Goal: Information Seeking & Learning: Learn about a topic

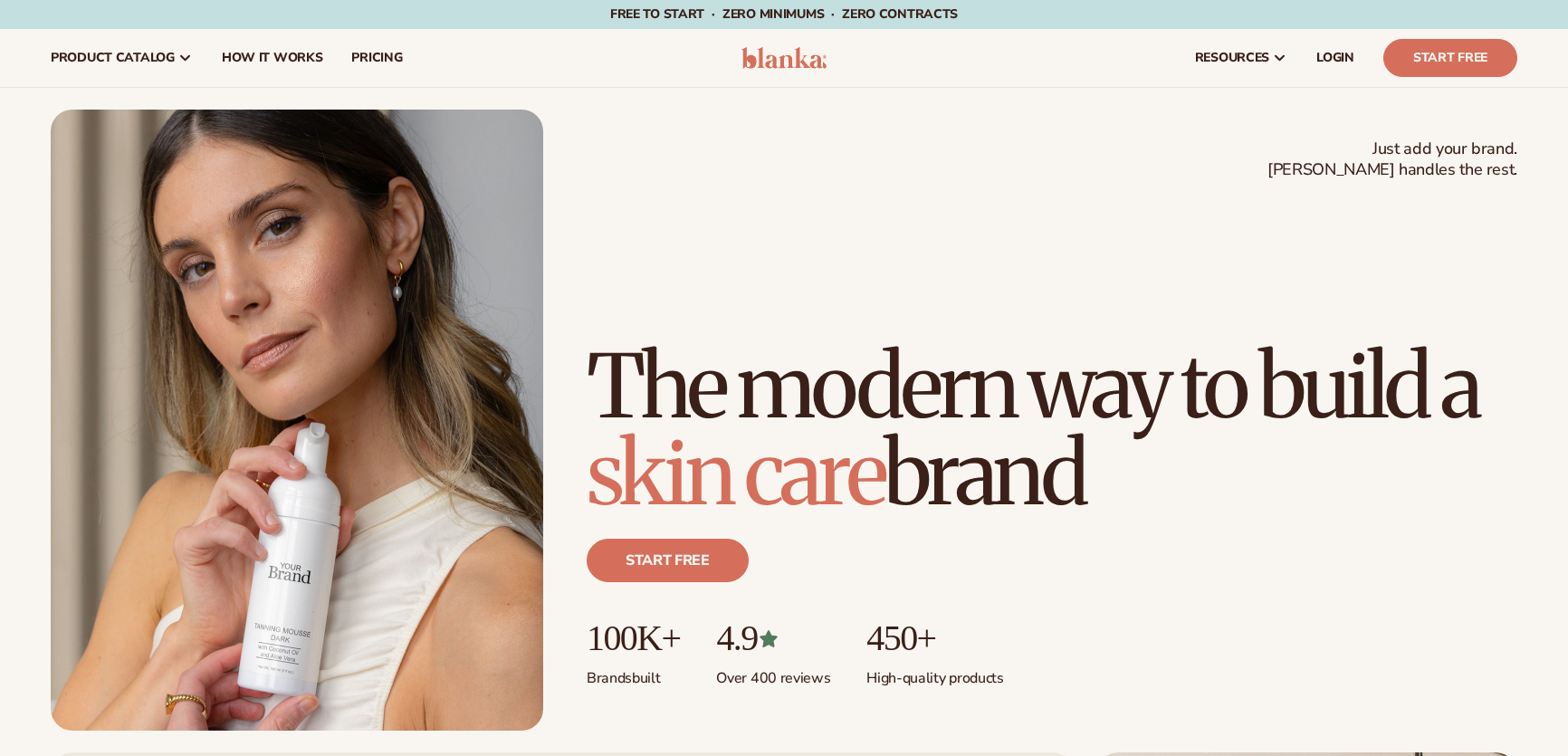
scroll to position [494, 0]
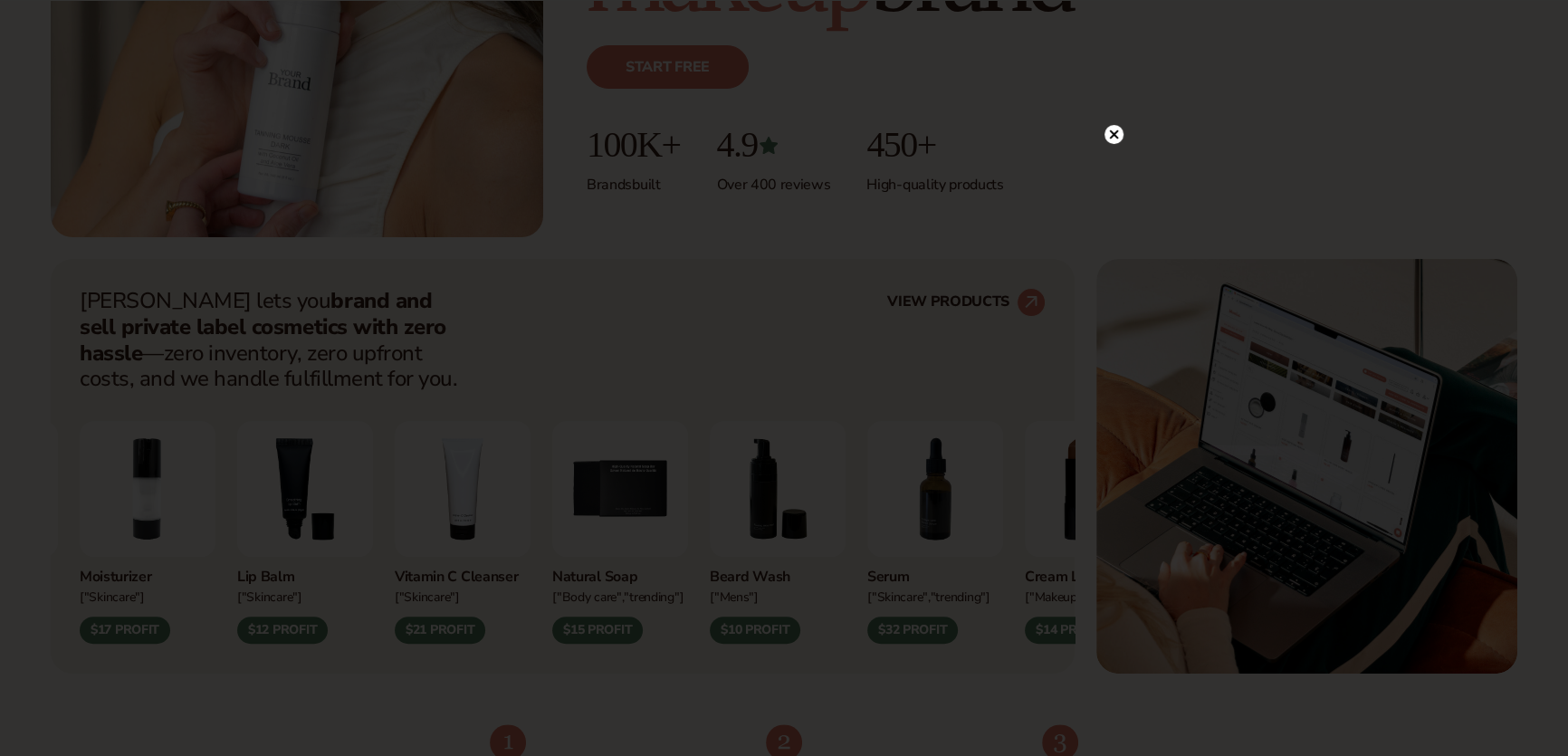
click at [1115, 130] on circle at bounding box center [1114, 134] width 19 height 19
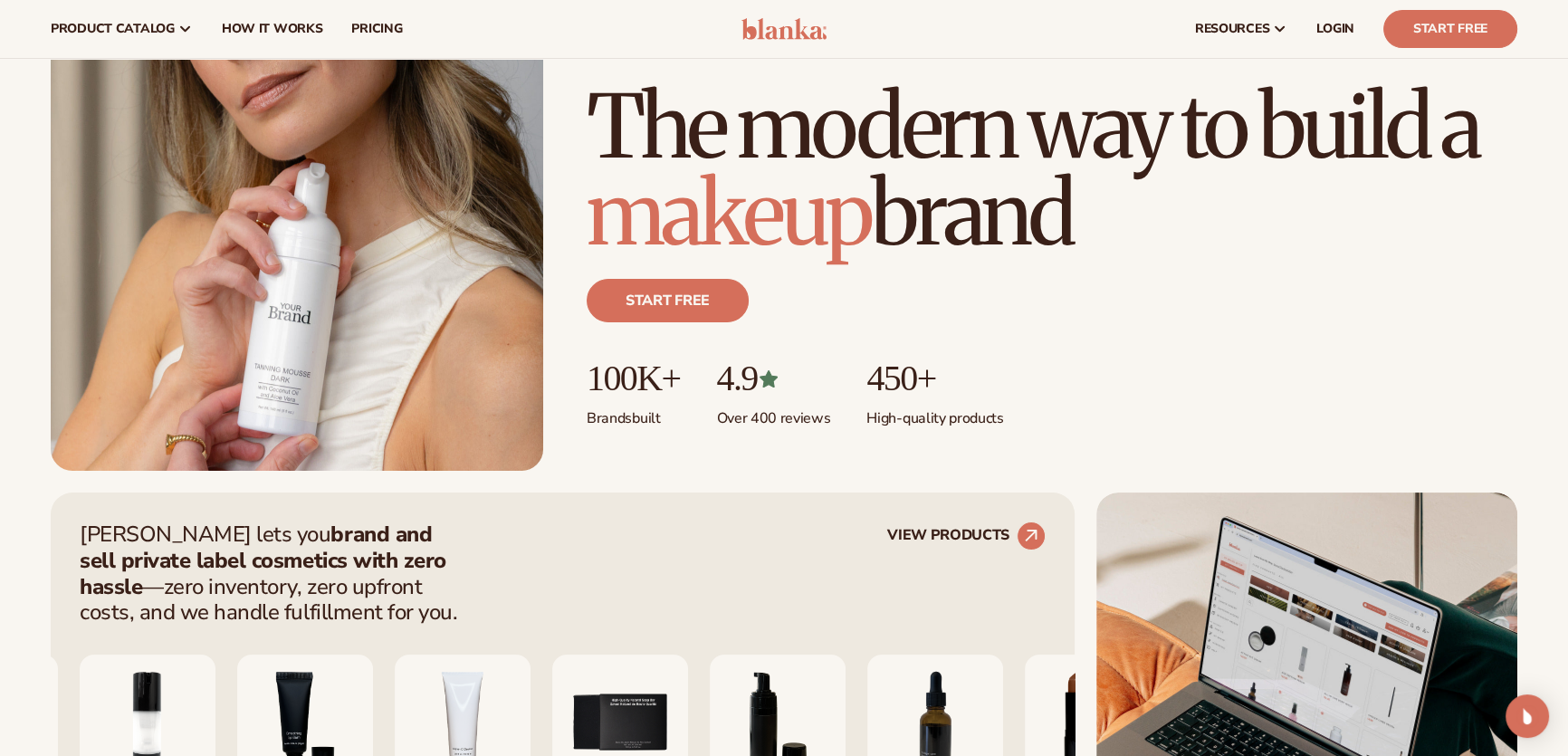
scroll to position [0, 0]
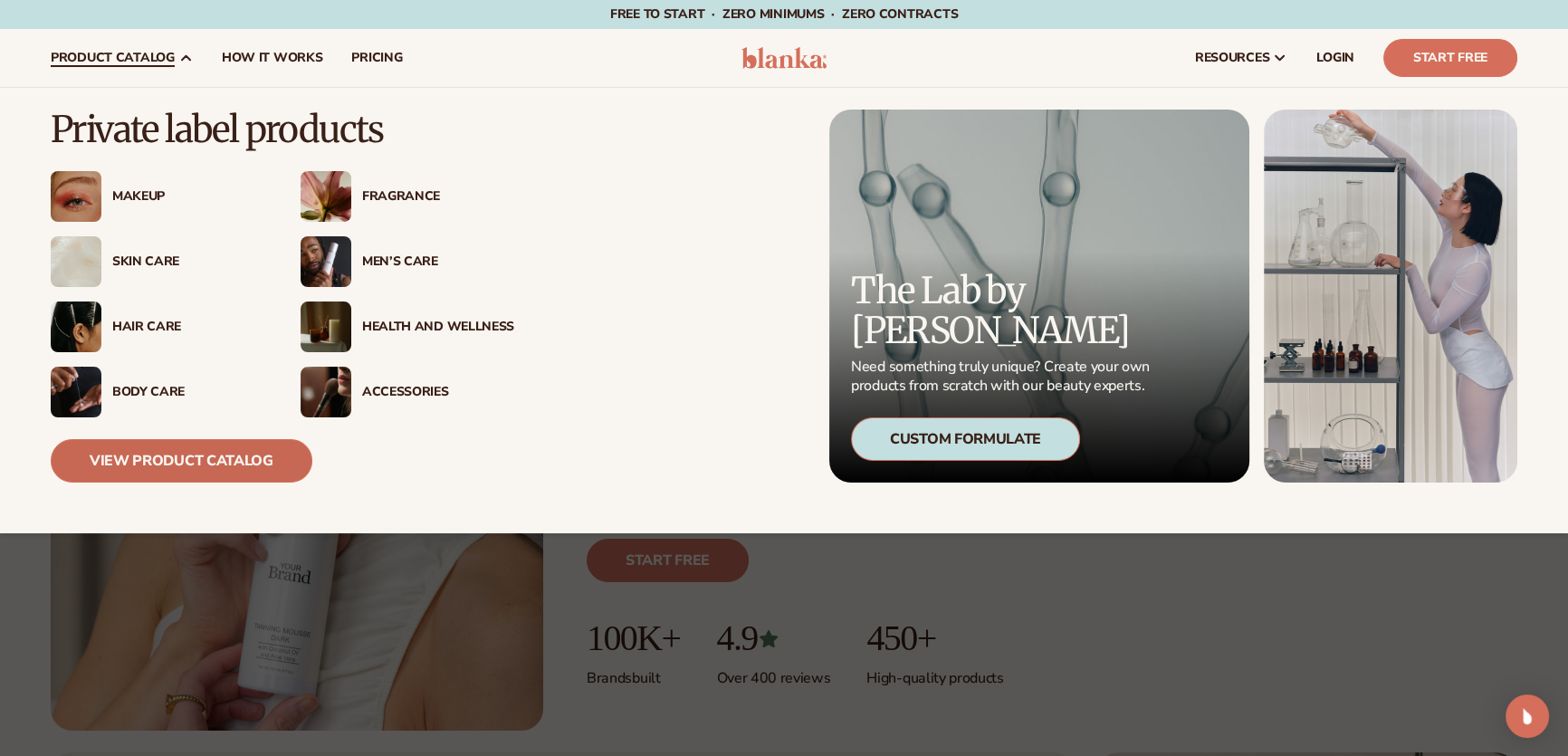
click at [238, 459] on link "View Product Catalog" at bounding box center [181, 460] width 262 height 43
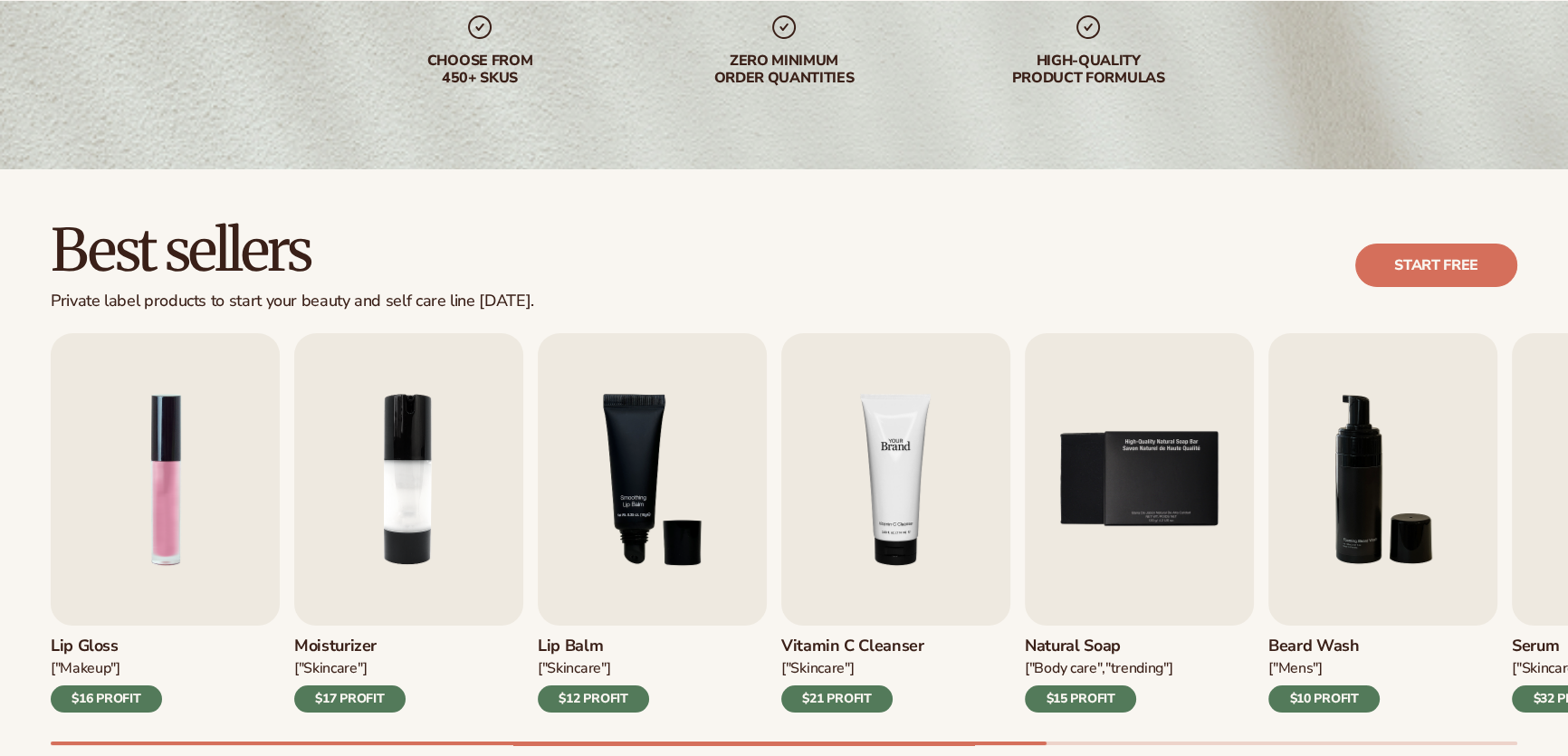
scroll to position [494, 0]
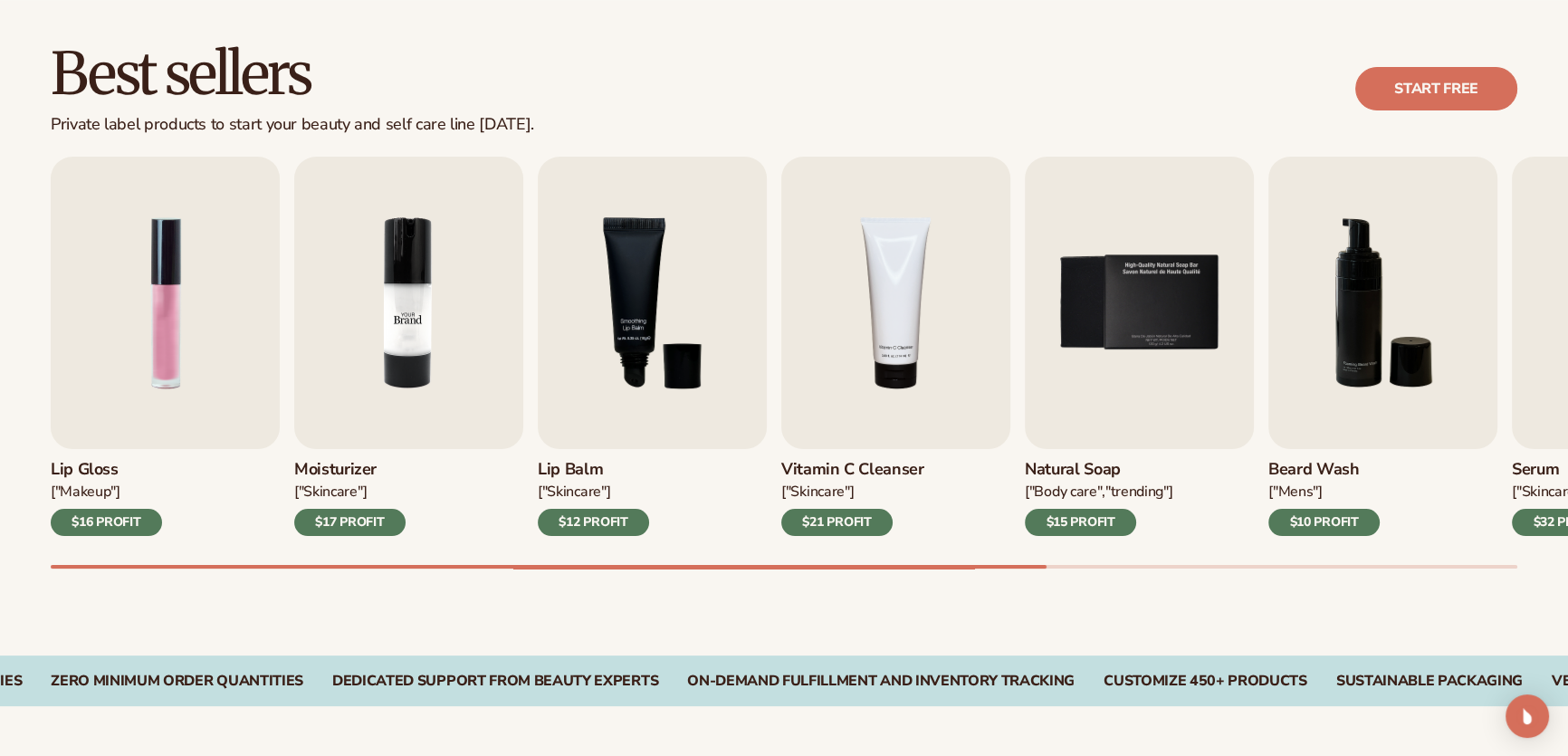
click at [439, 273] on img "2 / 9" at bounding box center [408, 302] width 229 height 292
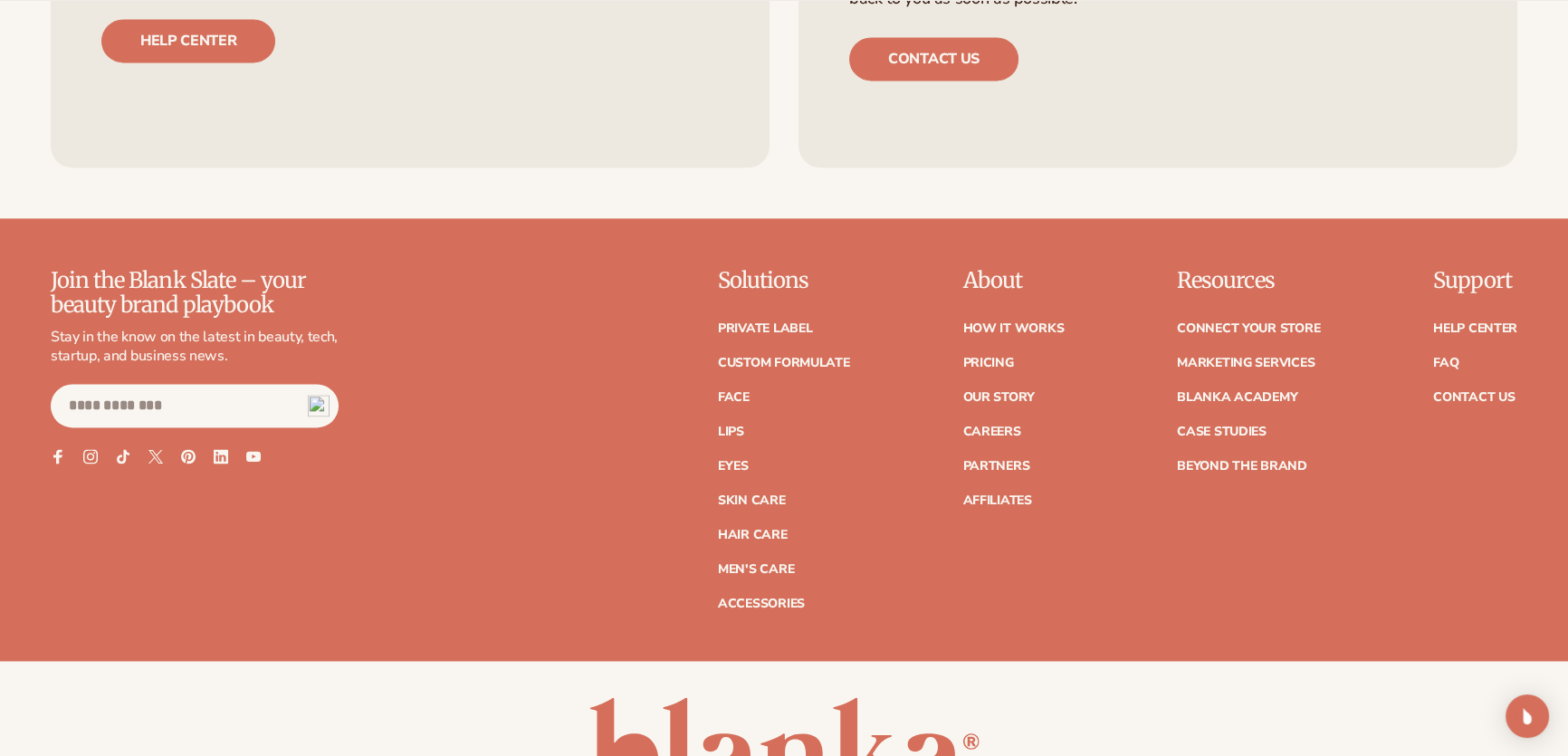
scroll to position [3290, 0]
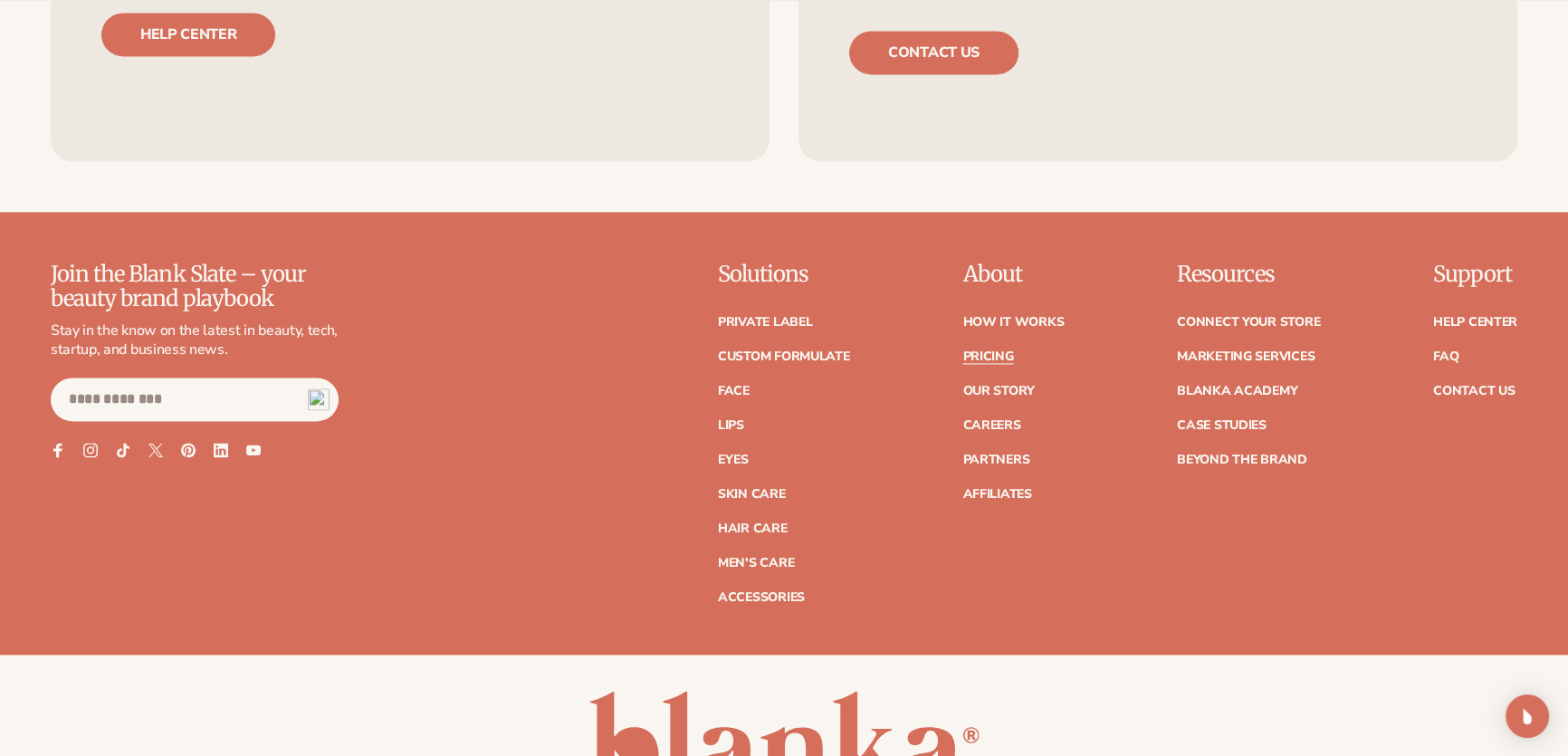
click at [978, 351] on link "Pricing" at bounding box center [988, 356] width 51 height 13
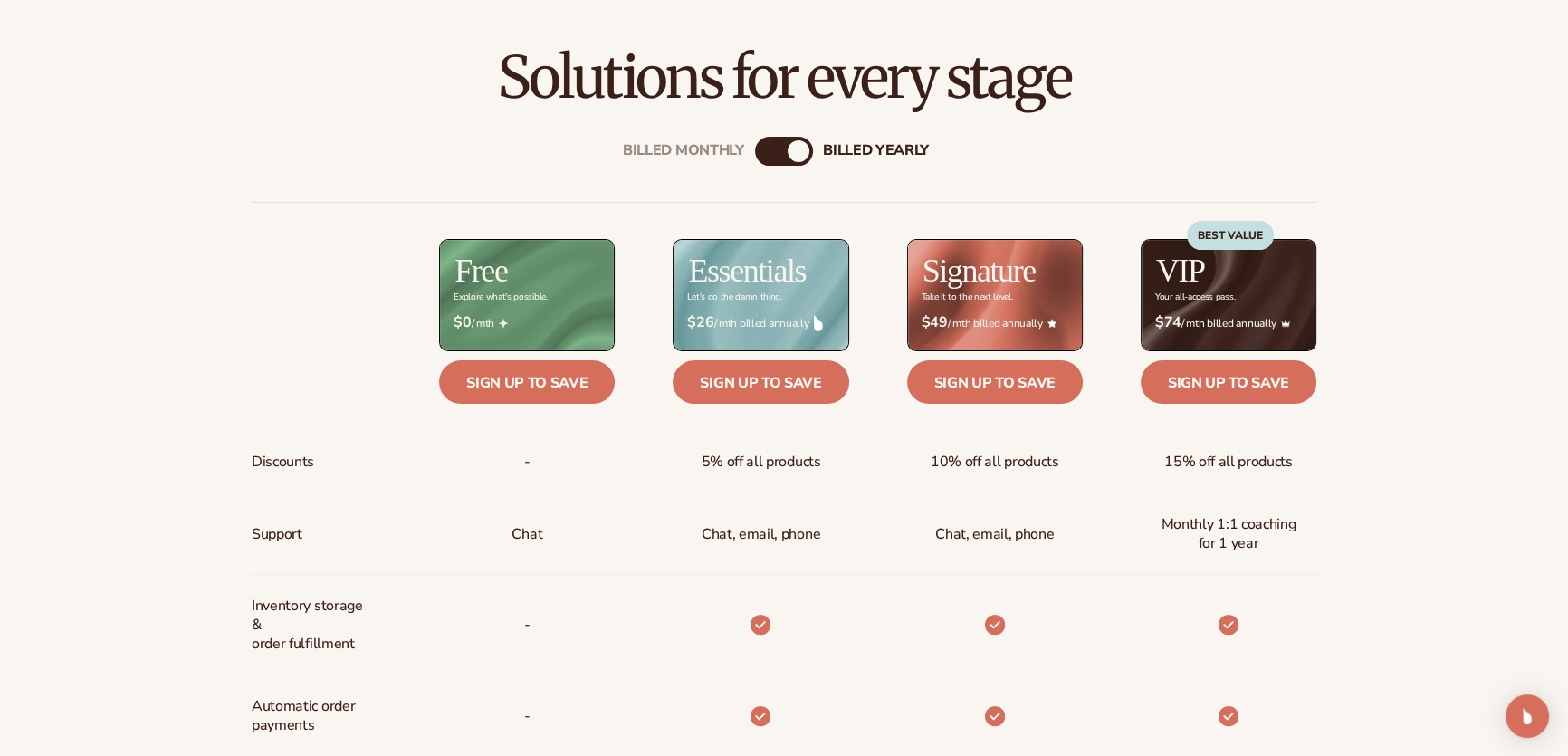
scroll to position [657, 0]
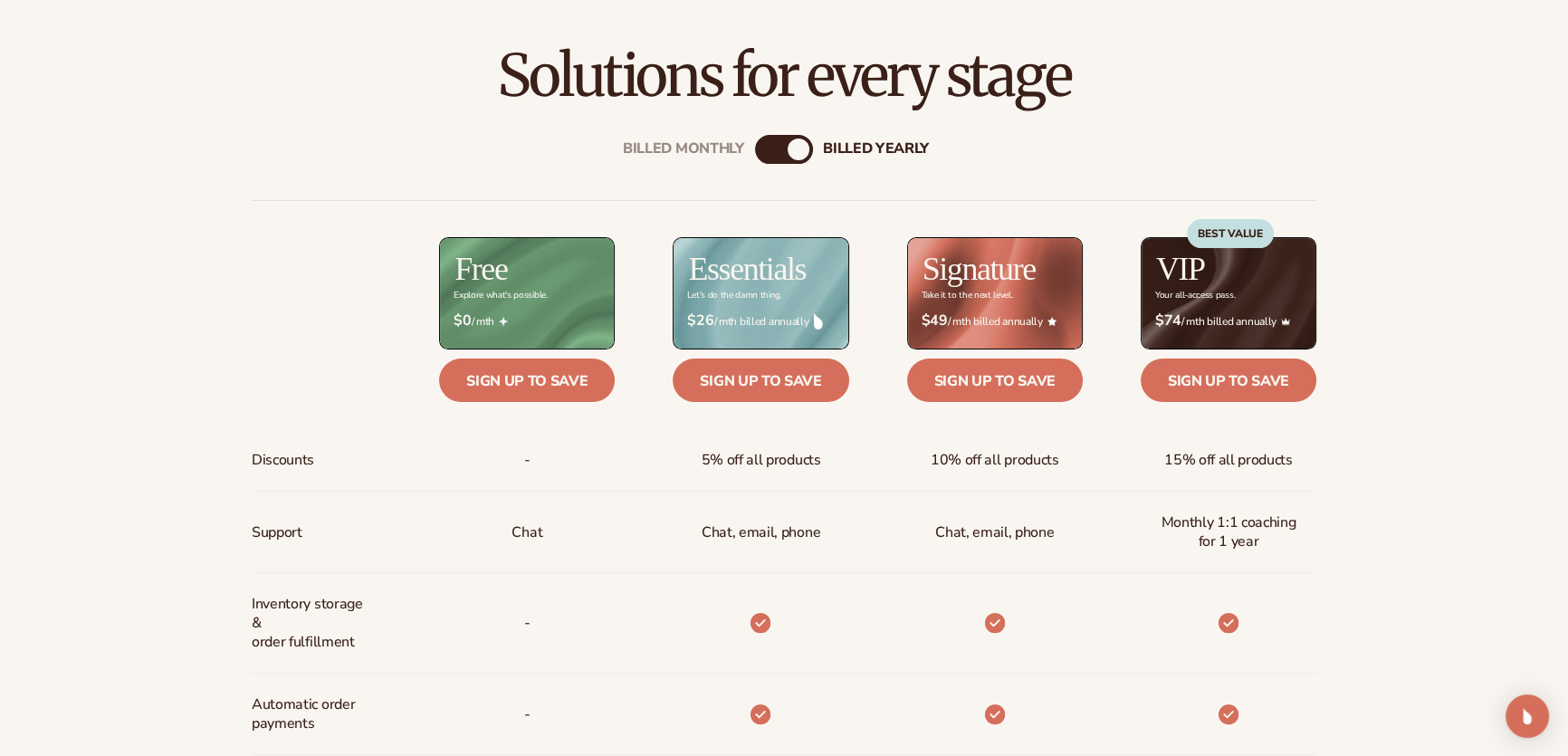
click at [772, 144] on div "Billed Monthly" at bounding box center [766, 149] width 22 height 22
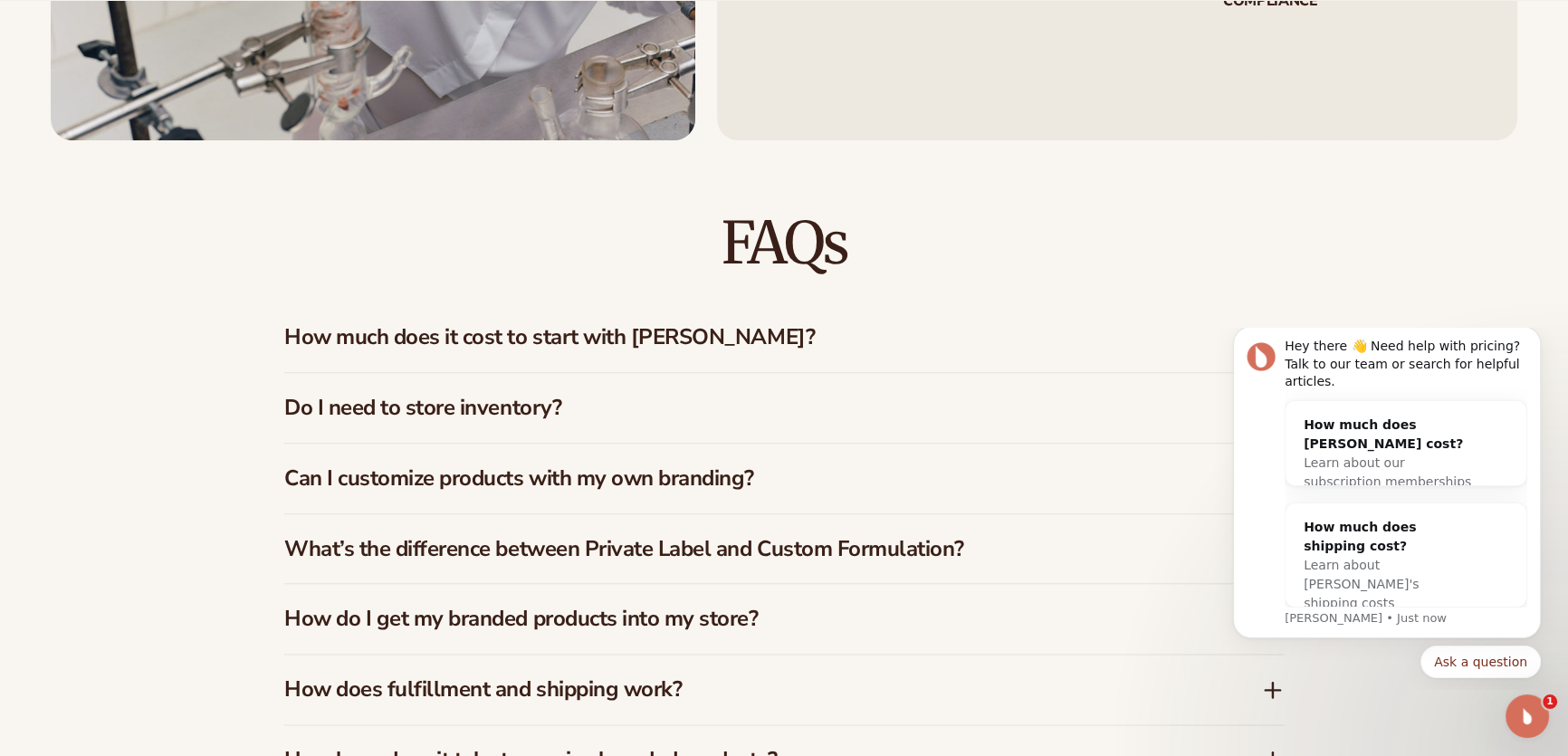
scroll to position [2796, 0]
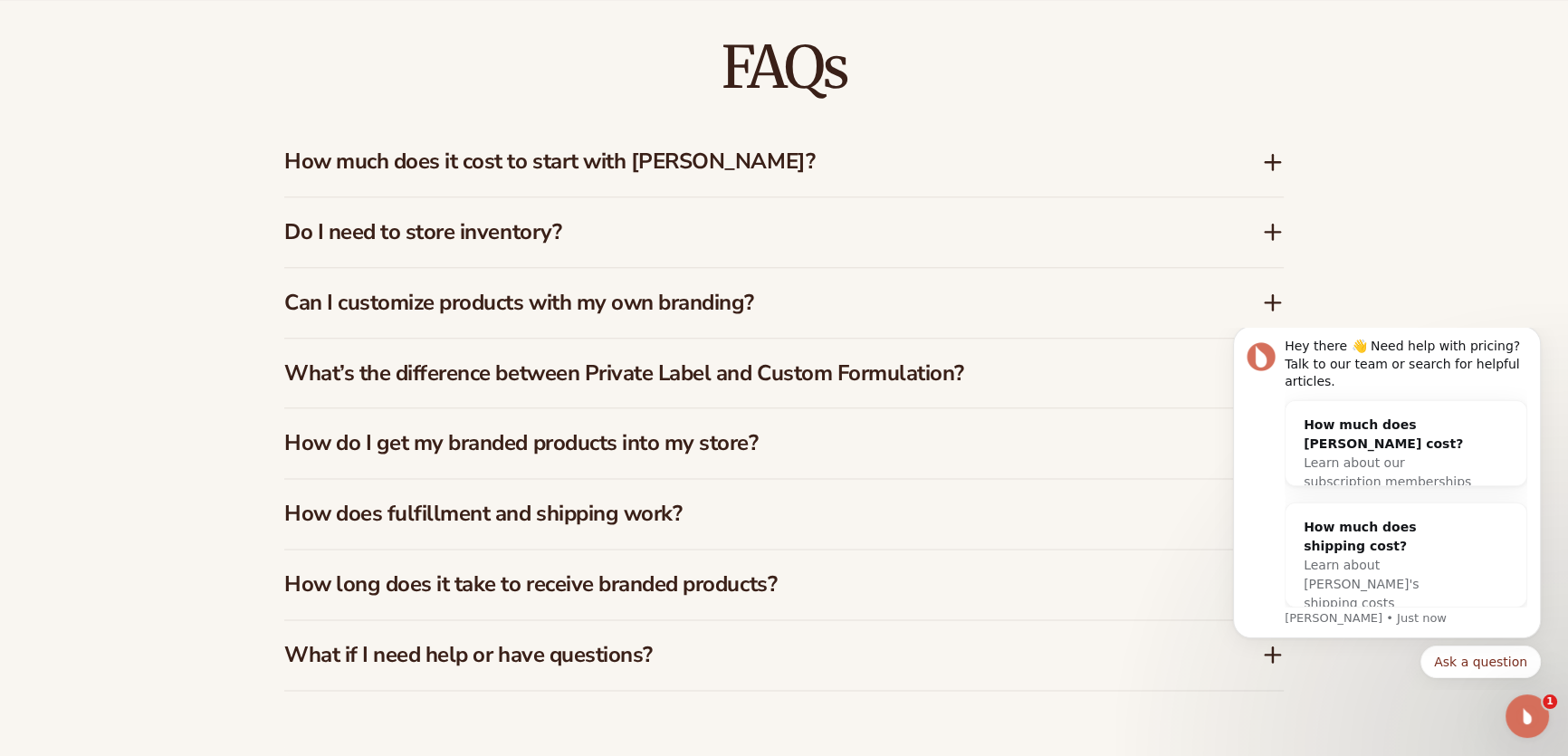
click at [688, 166] on h3 "How much does it cost to start with [PERSON_NAME]?" at bounding box center [746, 161] width 923 height 26
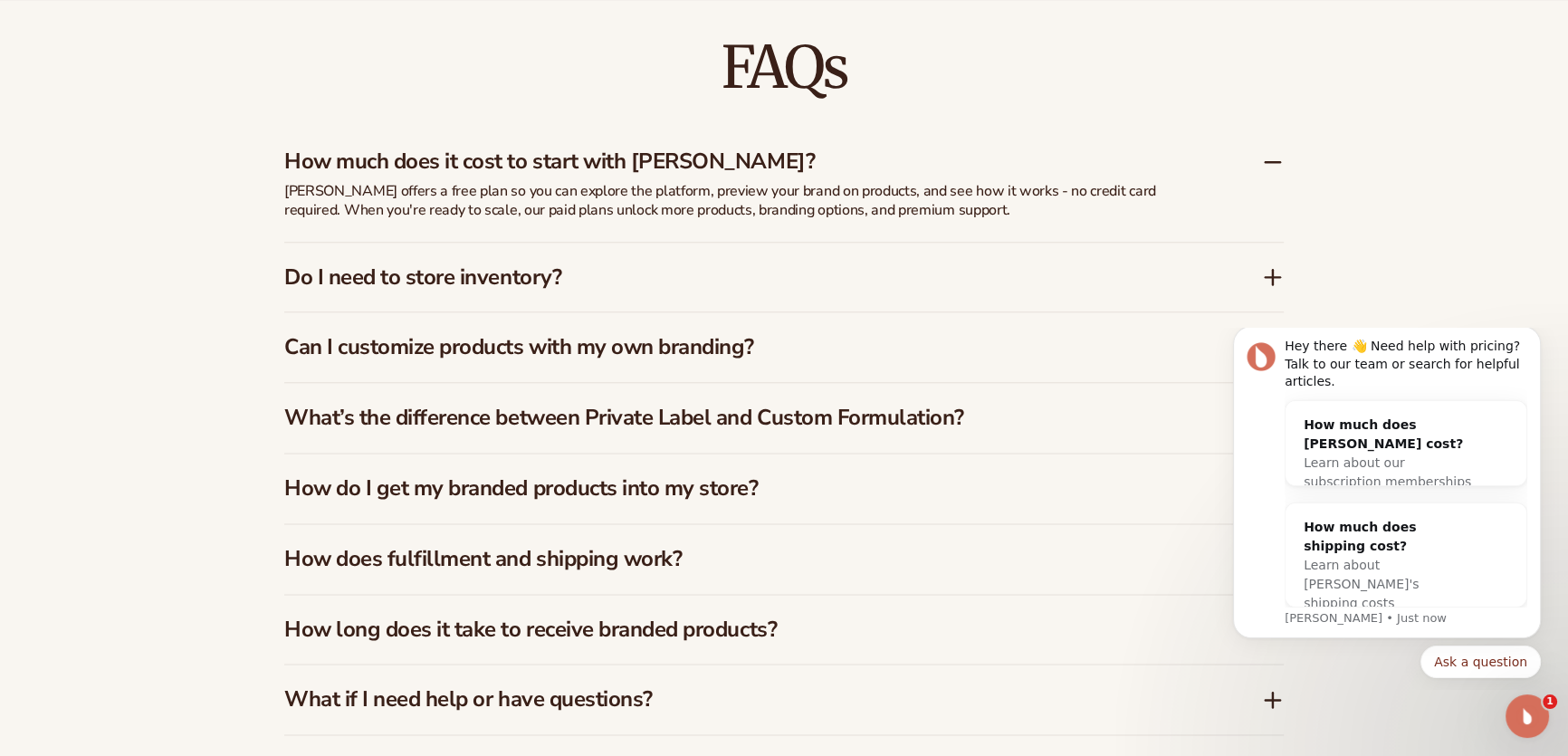
click at [688, 261] on div "Do I need to store inventory?" at bounding box center [784, 277] width 1000 height 70
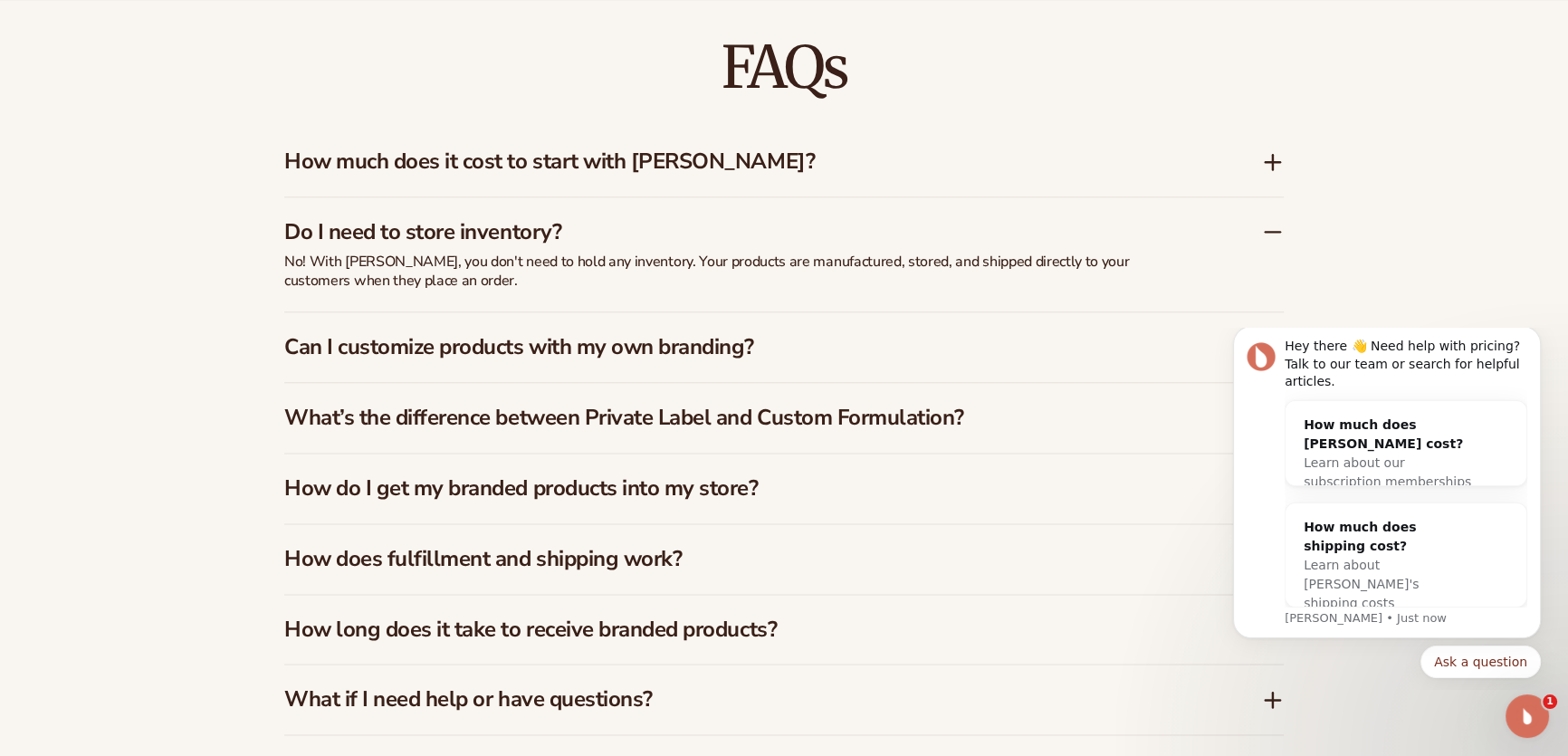
scroll to position [2879, 0]
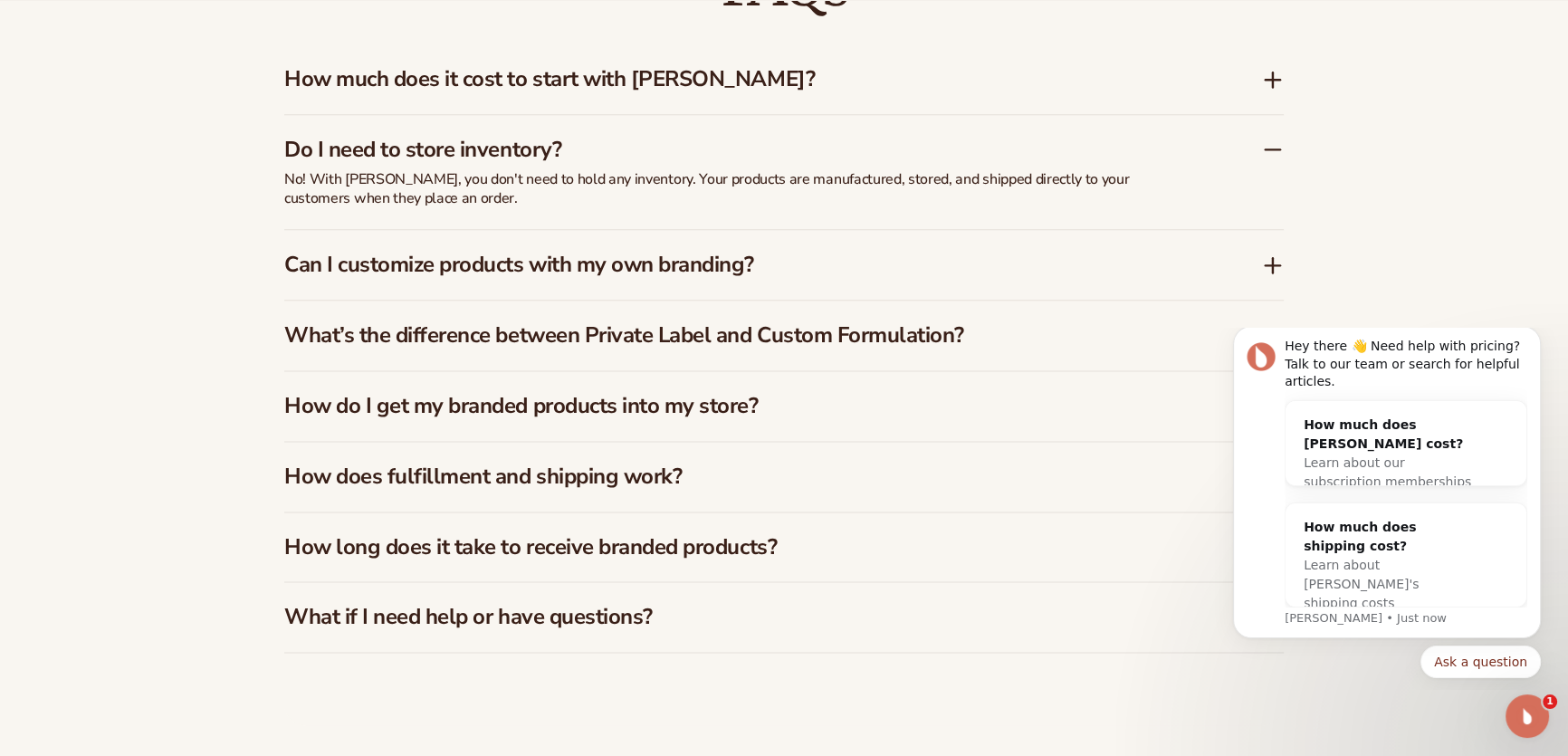
click at [756, 268] on h3 "Can I customize products with my own branding?" at bounding box center [746, 264] width 923 height 26
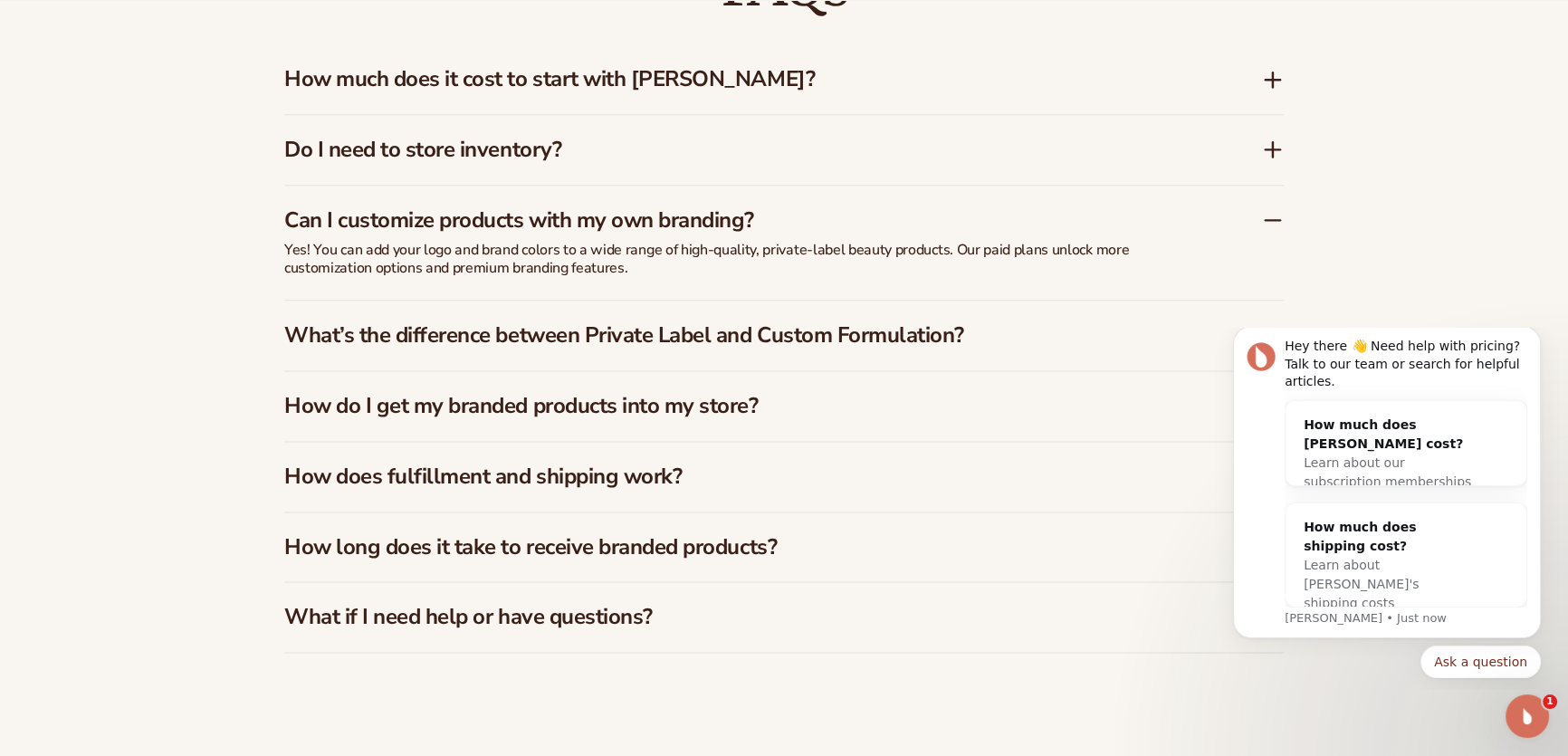
click at [767, 328] on h3 "What’s the difference between Private Label and Custom Formulation?" at bounding box center [746, 335] width 923 height 26
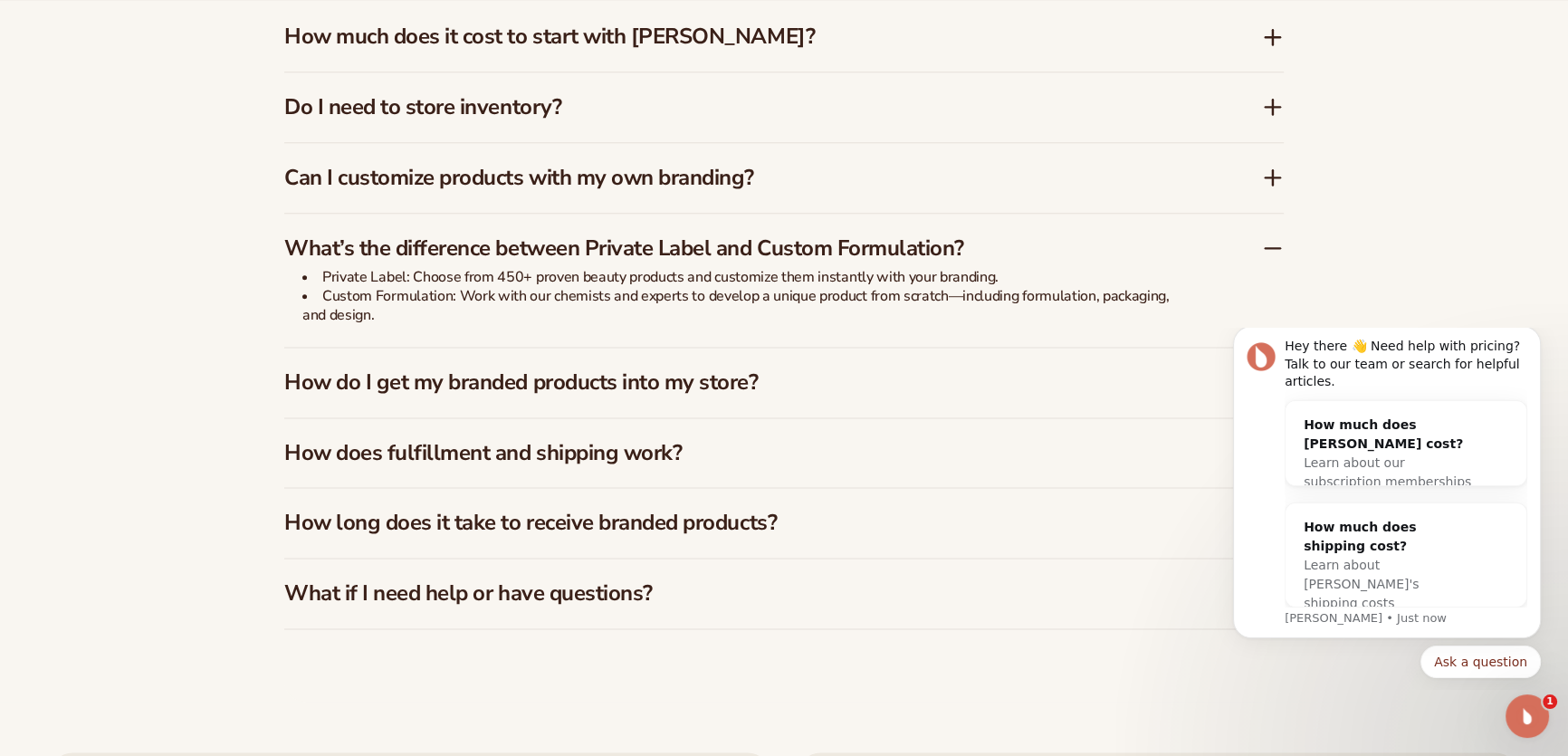
scroll to position [2960, 0]
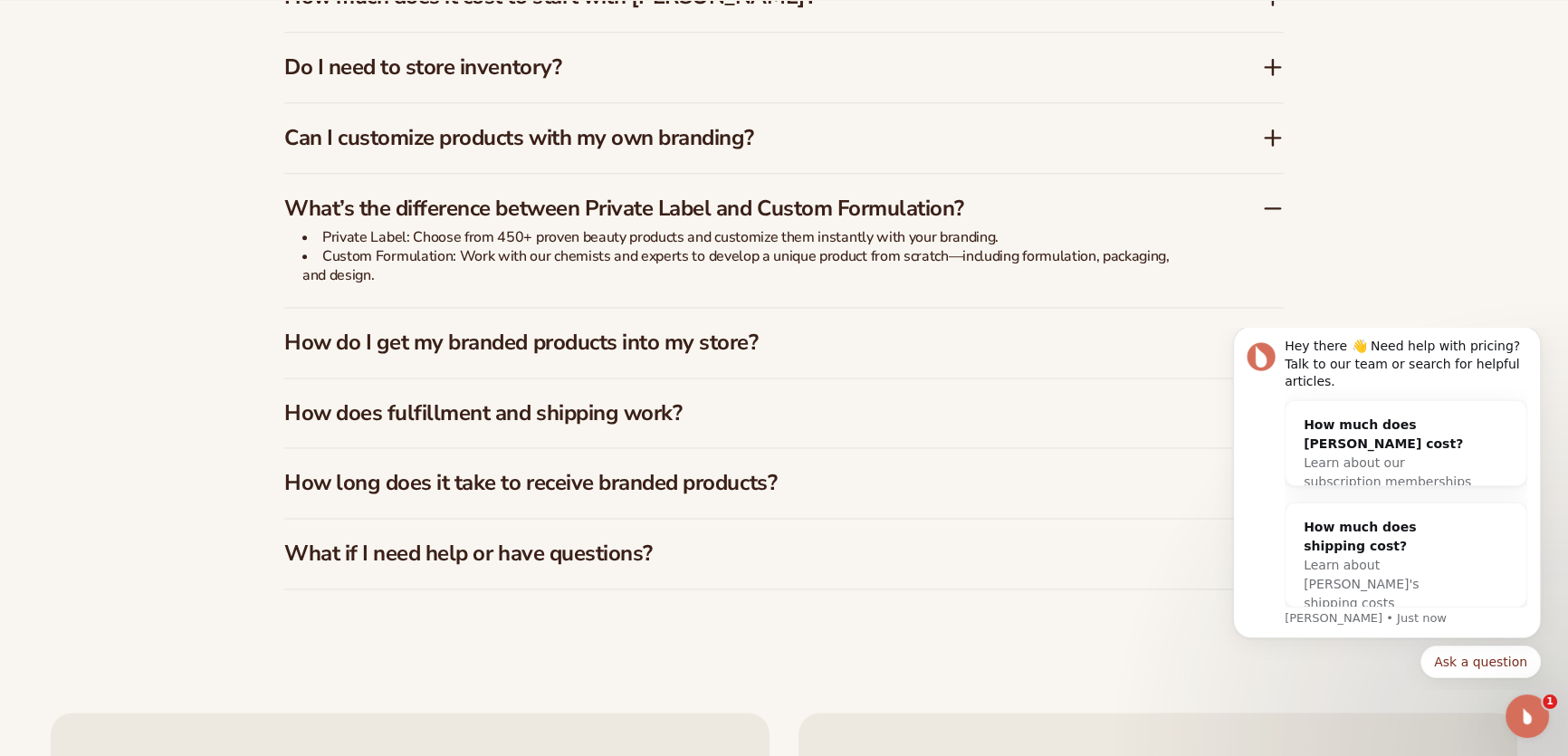
click at [755, 335] on h3 "How do I get my branded products into my store?" at bounding box center [746, 343] width 923 height 26
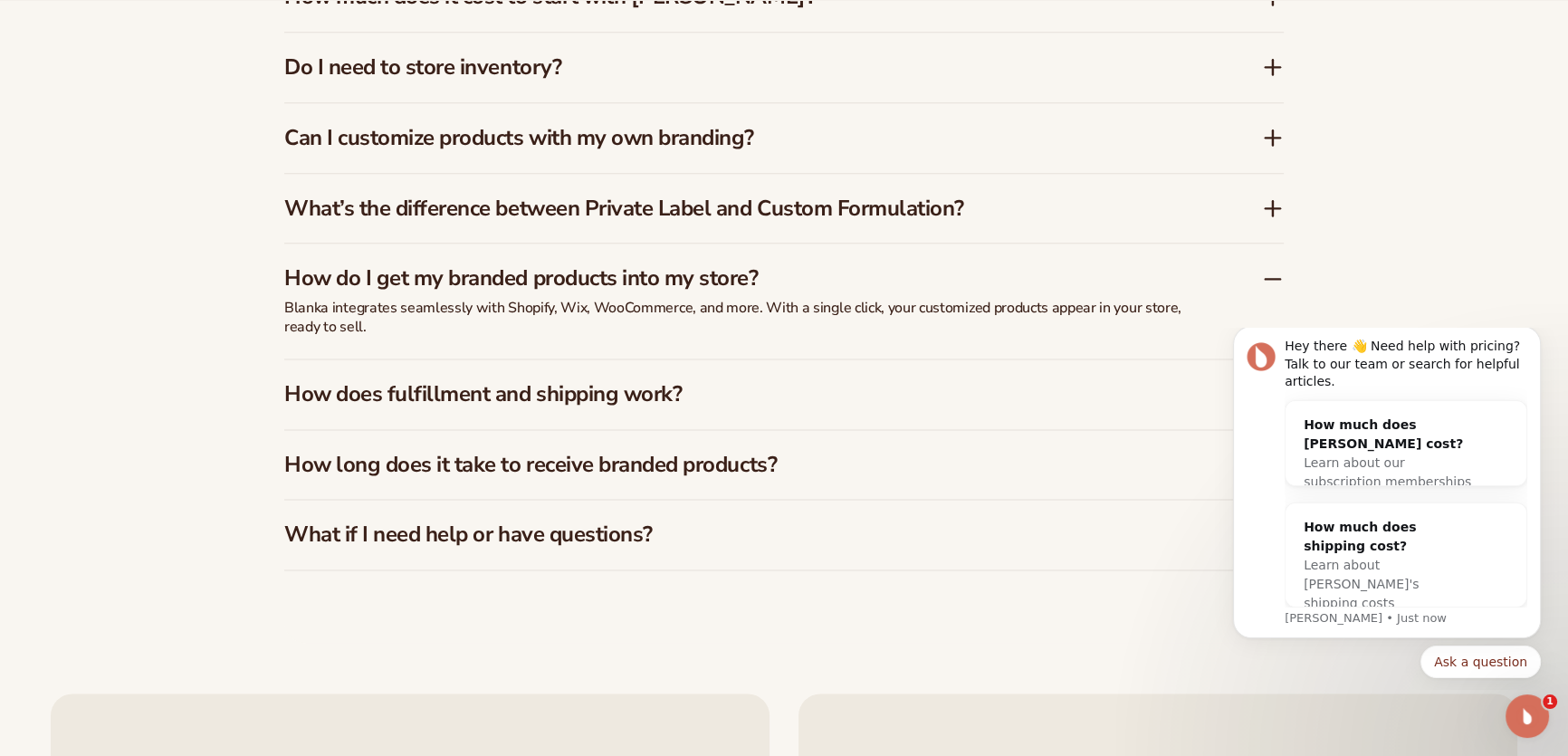
click at [700, 389] on h3 "How does fulfillment and shipping work?" at bounding box center [746, 394] width 923 height 26
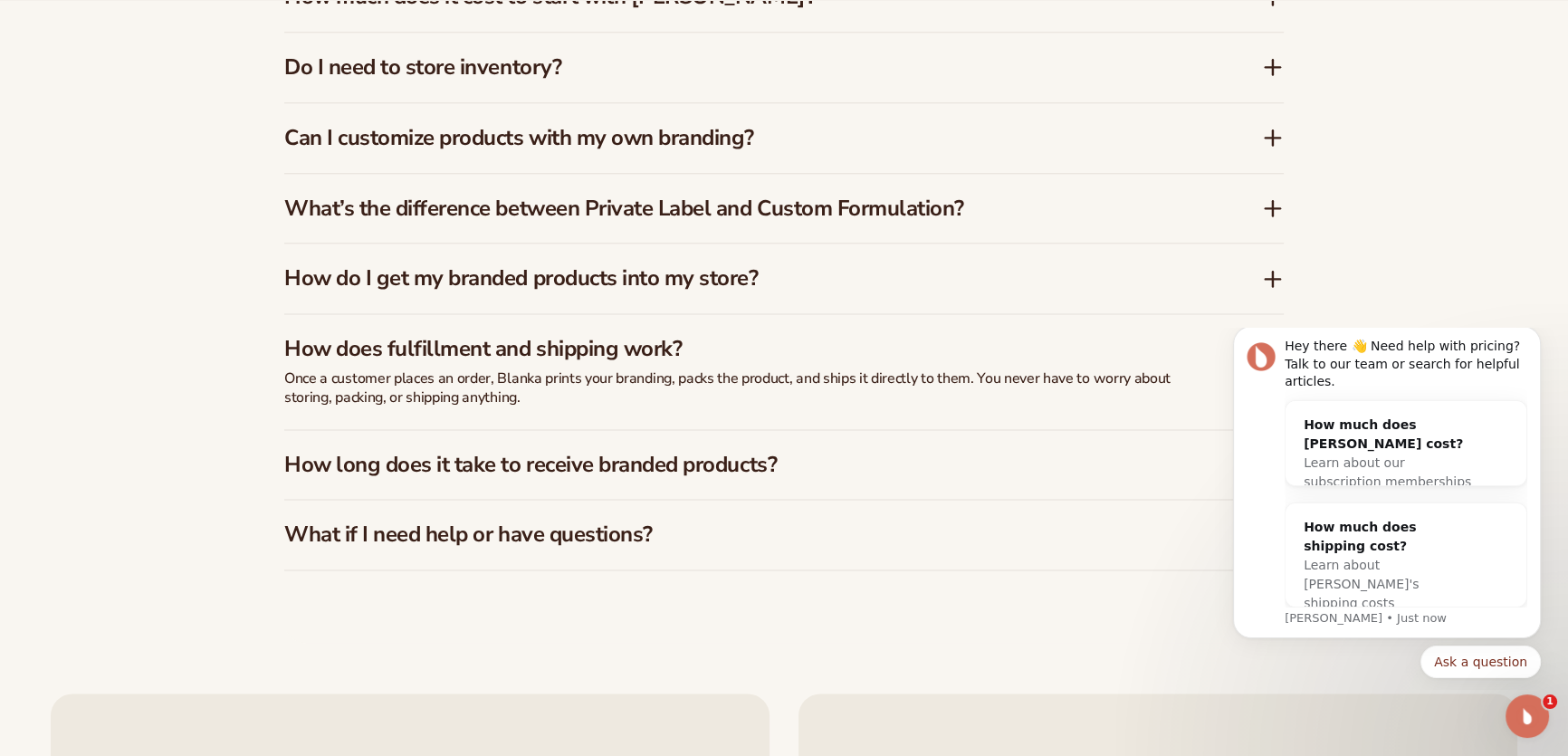
click at [673, 454] on h3 "How long does it take to receive branded products?" at bounding box center [746, 464] width 923 height 26
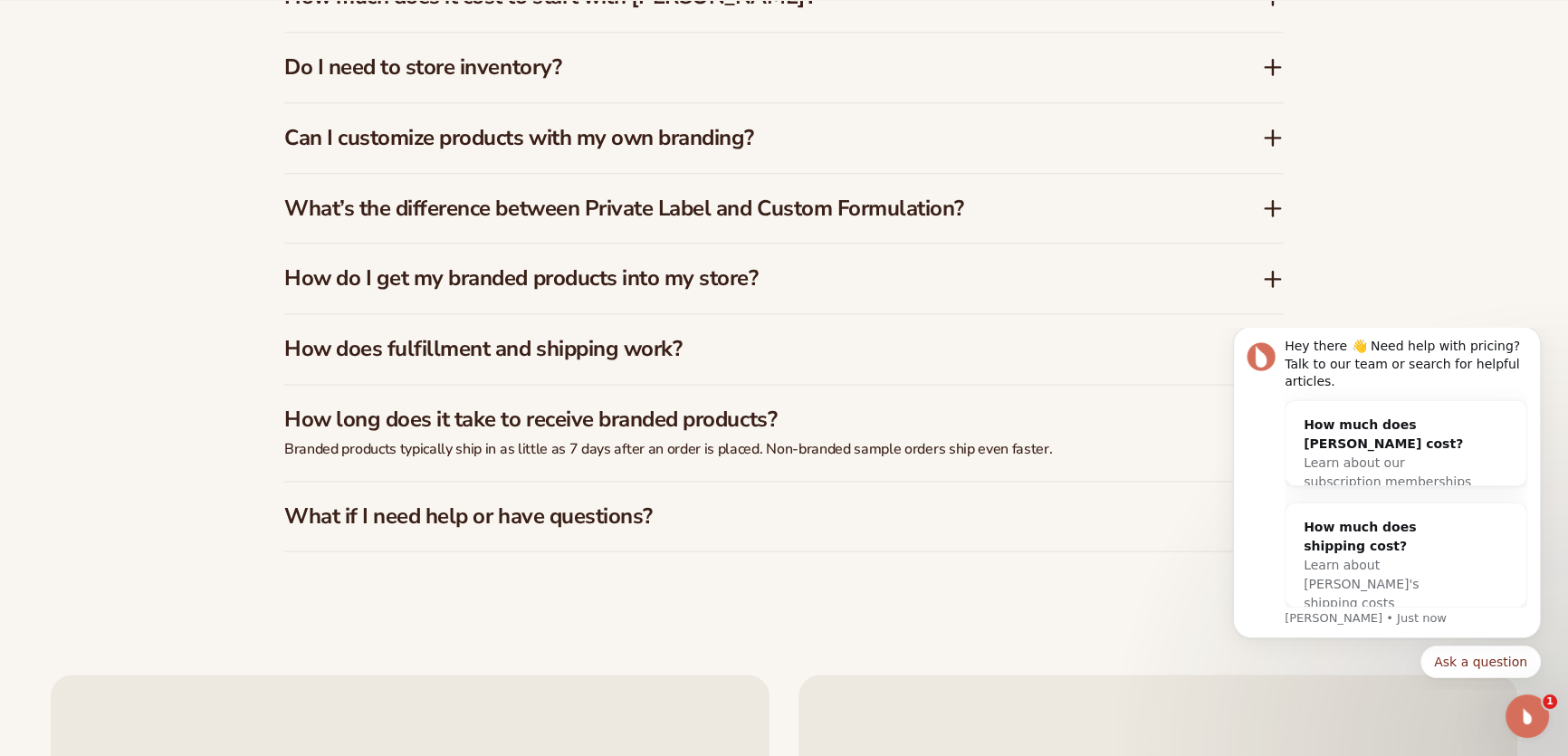
click at [575, 508] on h3 "What if I need help or have questions?" at bounding box center [746, 516] width 923 height 26
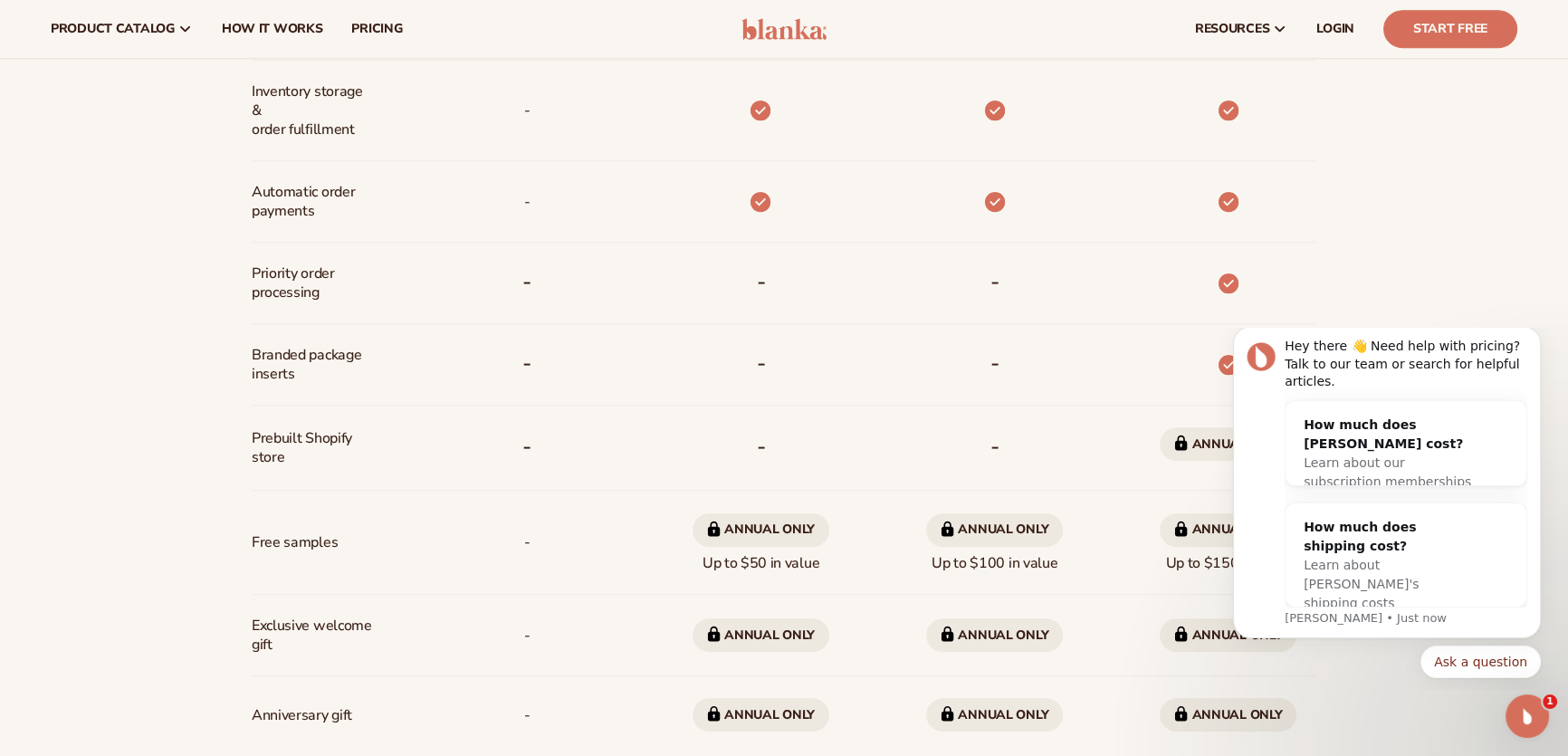
scroll to position [1008, 0]
